Goal: Information Seeking & Learning: Learn about a topic

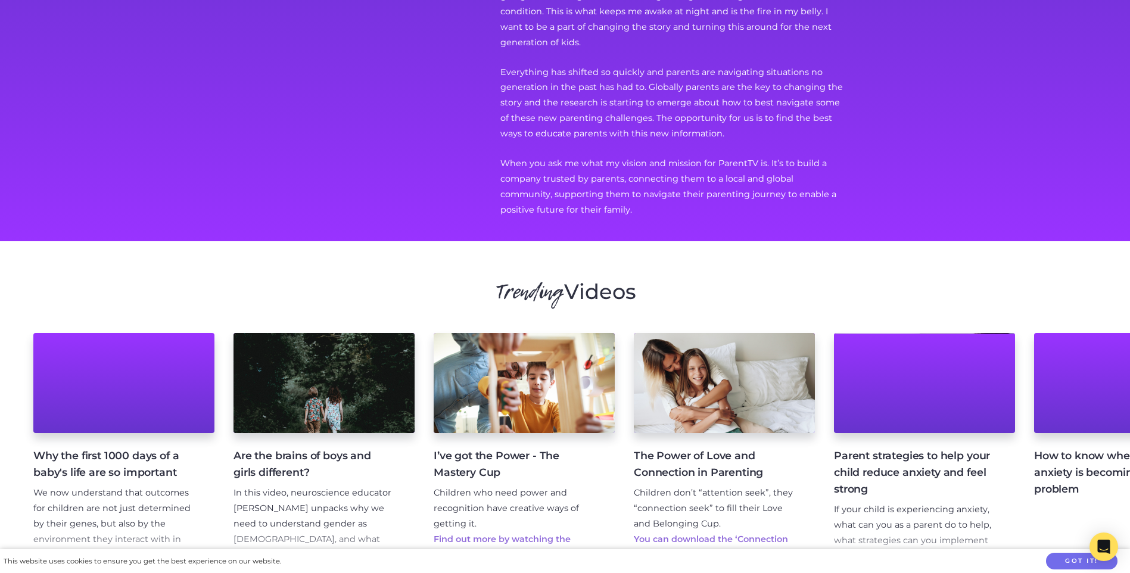
scroll to position [1206, 0]
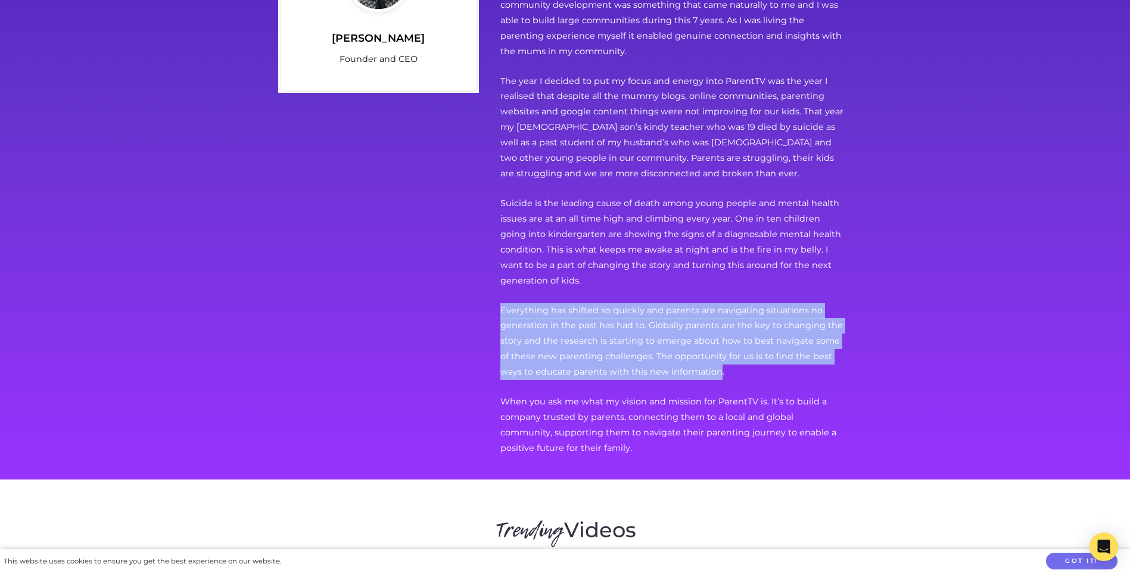
drag, startPoint x: 695, startPoint y: 356, endPoint x: 501, endPoint y: 302, distance: 201.6
click at [501, 303] on p "Everything has shifted so quickly and parents are navigating situations no gene…" at bounding box center [672, 341] width 344 height 77
copy p "Everything has shifted so quickly and parents are navigating situations no gene…"
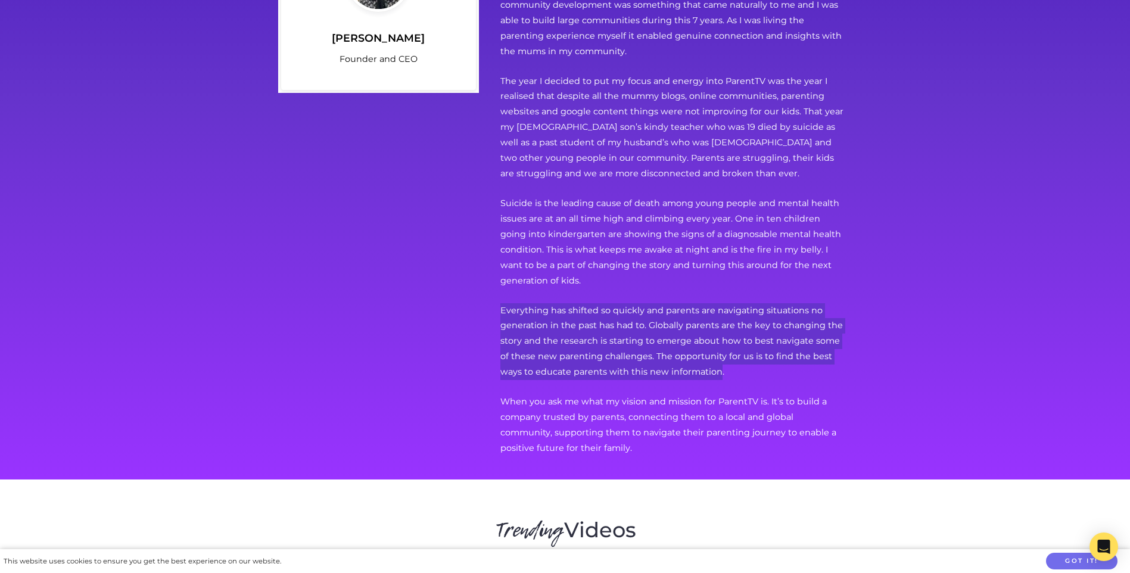
scroll to position [730, 0]
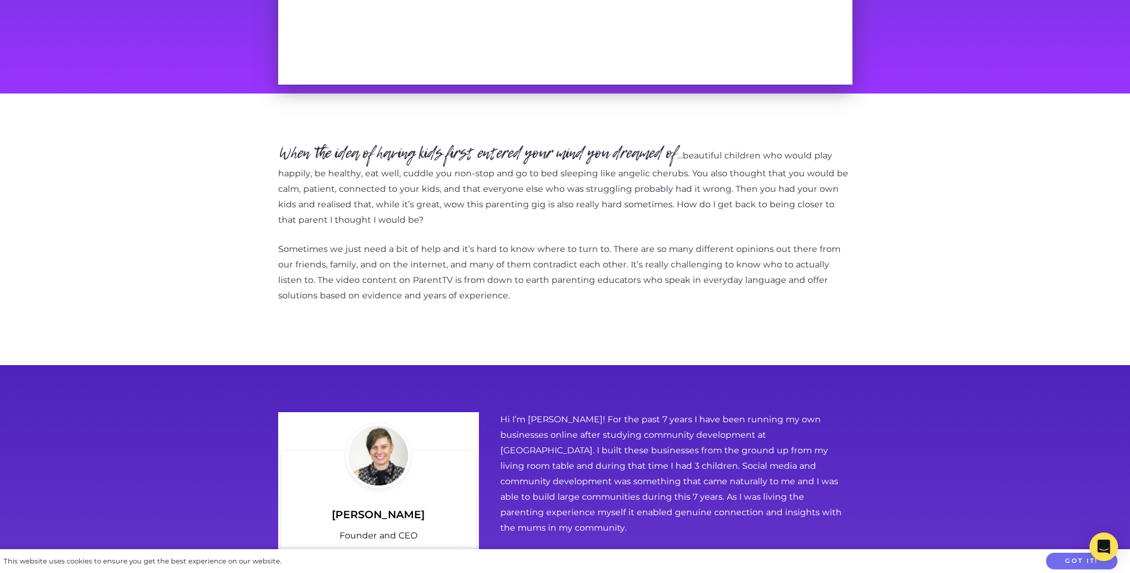
click at [487, 309] on div "When the idea of having kids first entered your mind you dreamed of …beautiful …" at bounding box center [565, 230] width 610 height 196
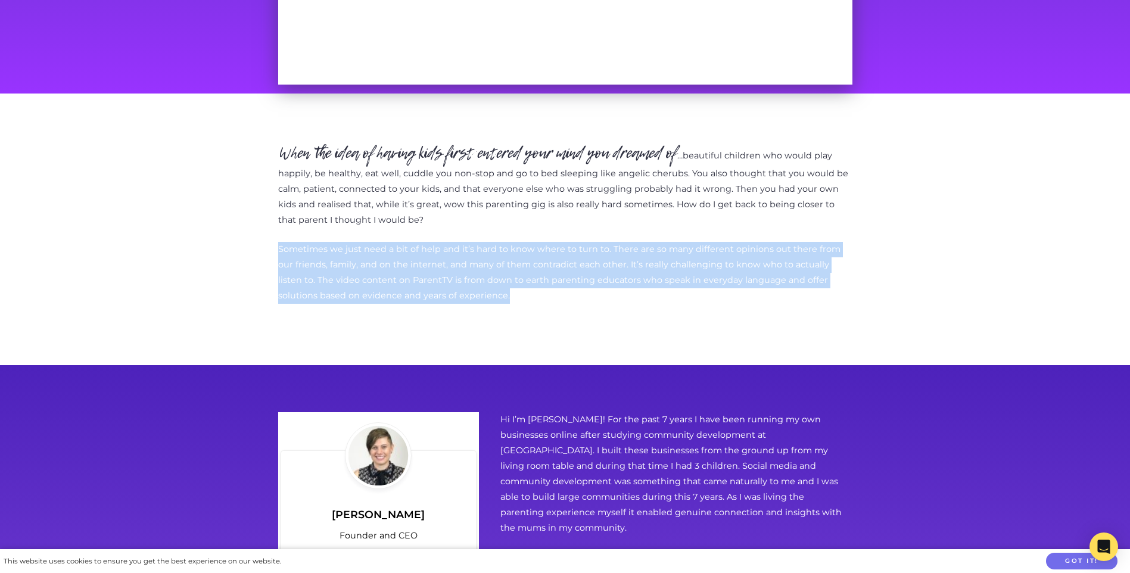
drag, startPoint x: 443, startPoint y: 299, endPoint x: 278, endPoint y: 251, distance: 171.8
click at [278, 251] on p "Sometimes we just need a bit of help and it’s hard to know where to turn to. Th…" at bounding box center [565, 273] width 574 height 62
copy p "Sometimes we just need a bit of help and it’s hard to know where to turn to. Th…"
